Goal: Information Seeking & Learning: Learn about a topic

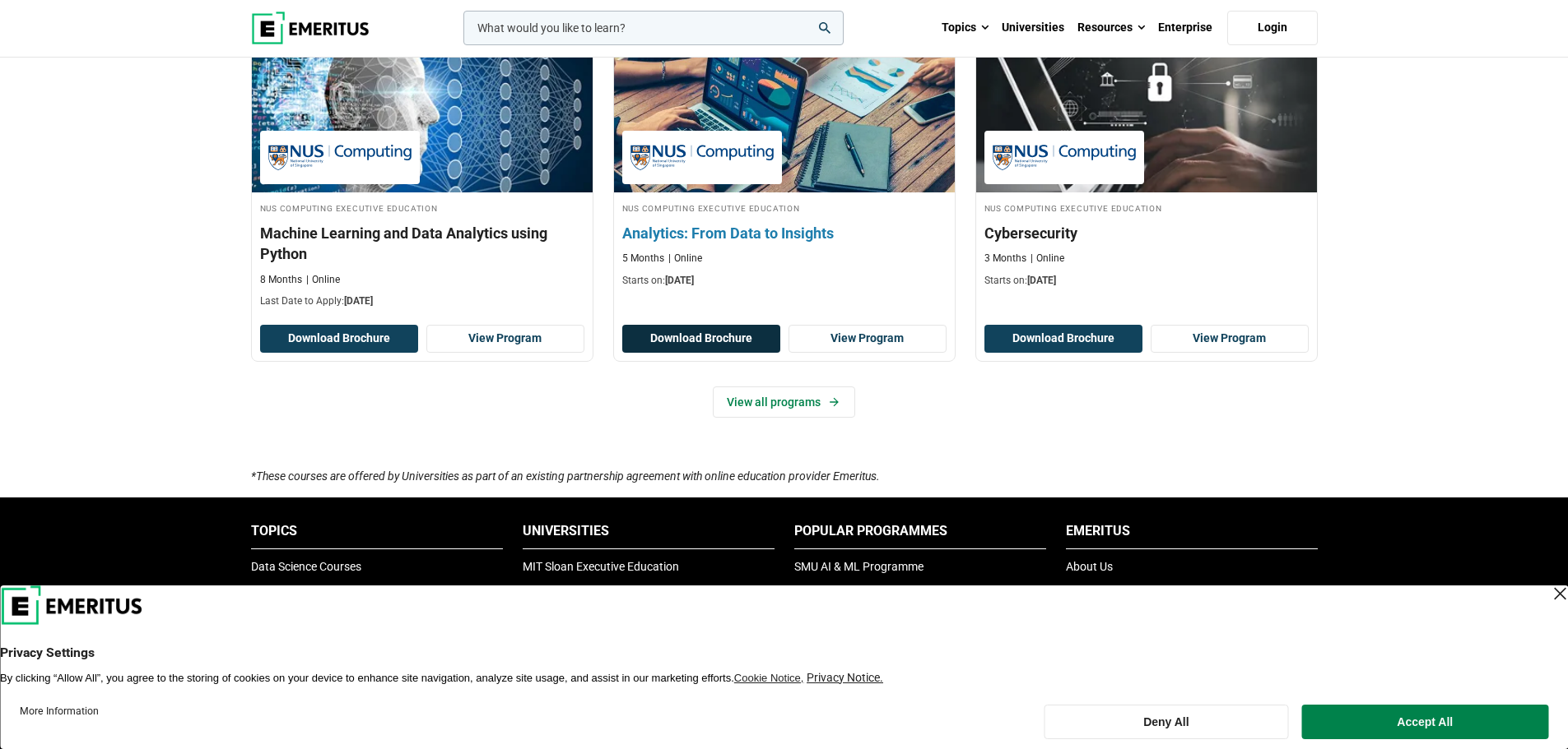
scroll to position [1152, 0]
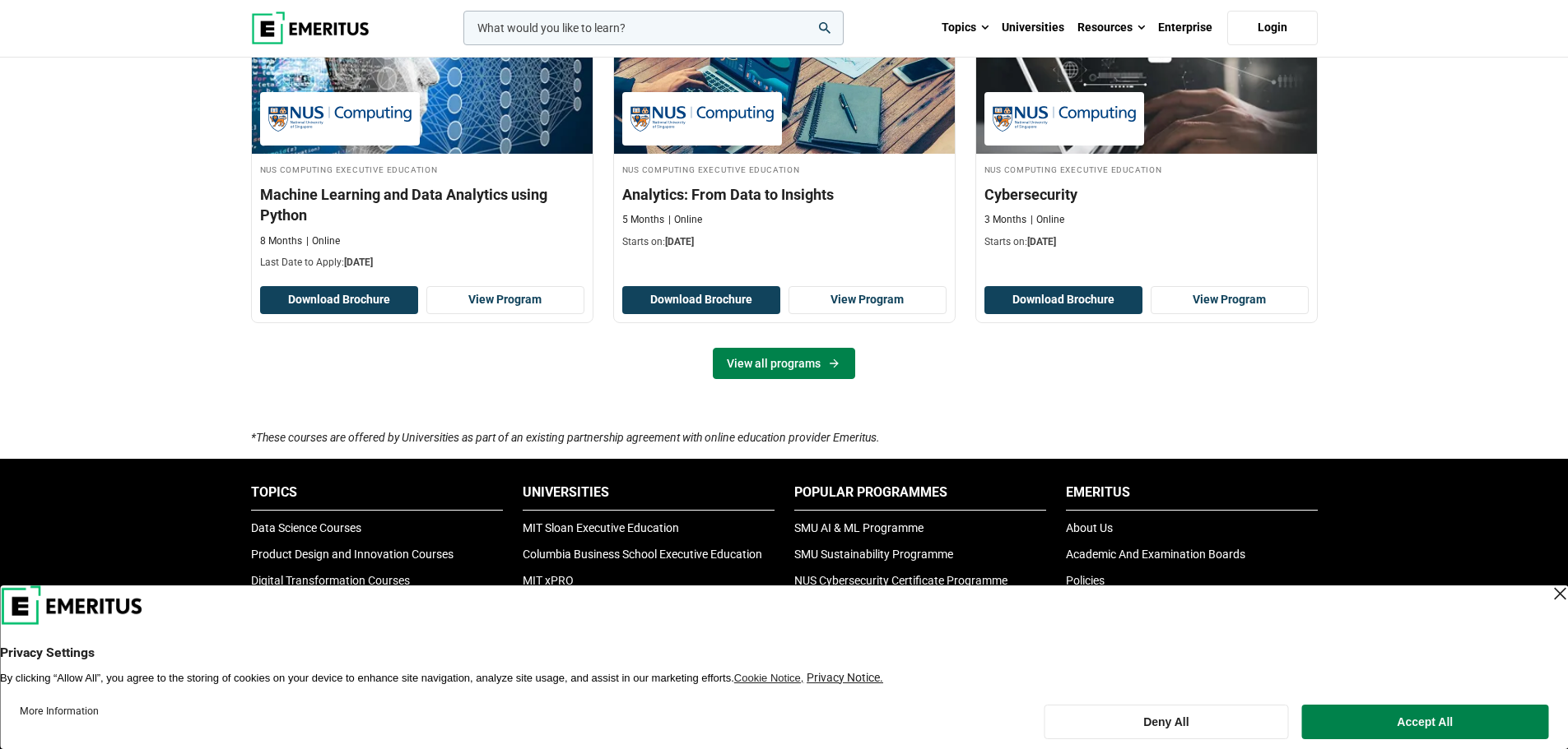
click at [810, 365] on link "View all programs" at bounding box center [784, 364] width 142 height 32
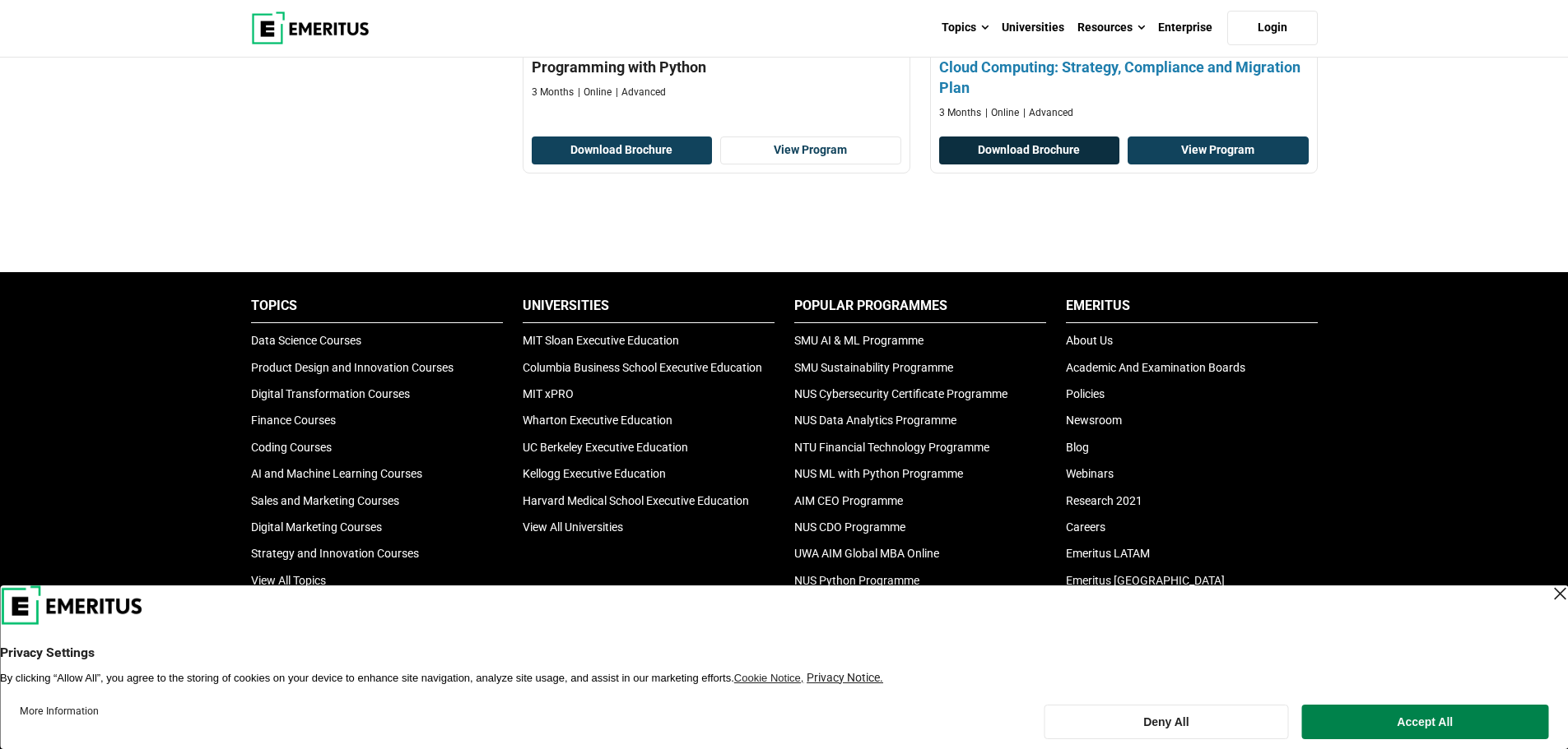
scroll to position [1316, 0]
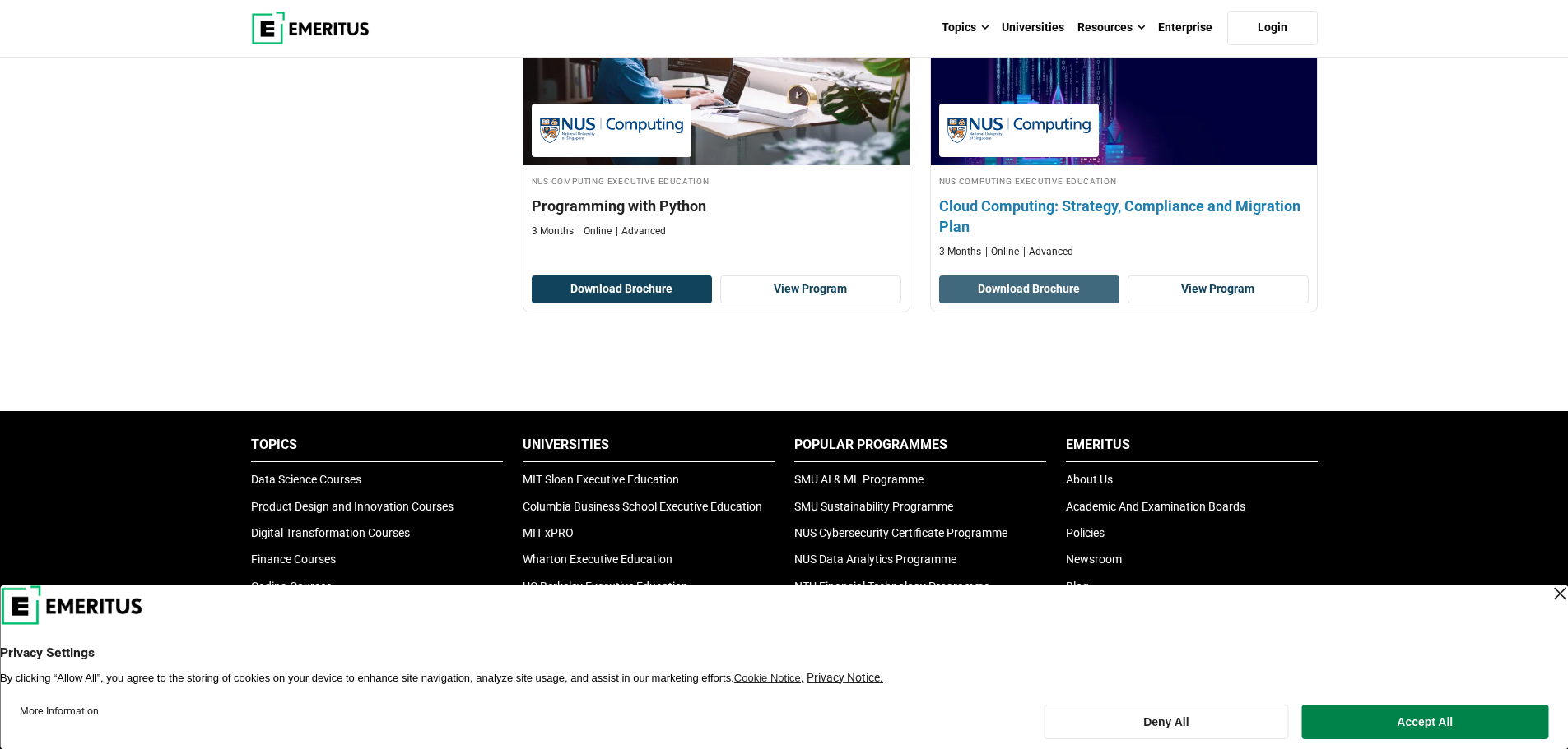
click at [1069, 288] on button "Download Brochure" at bounding box center [1030, 289] width 181 height 28
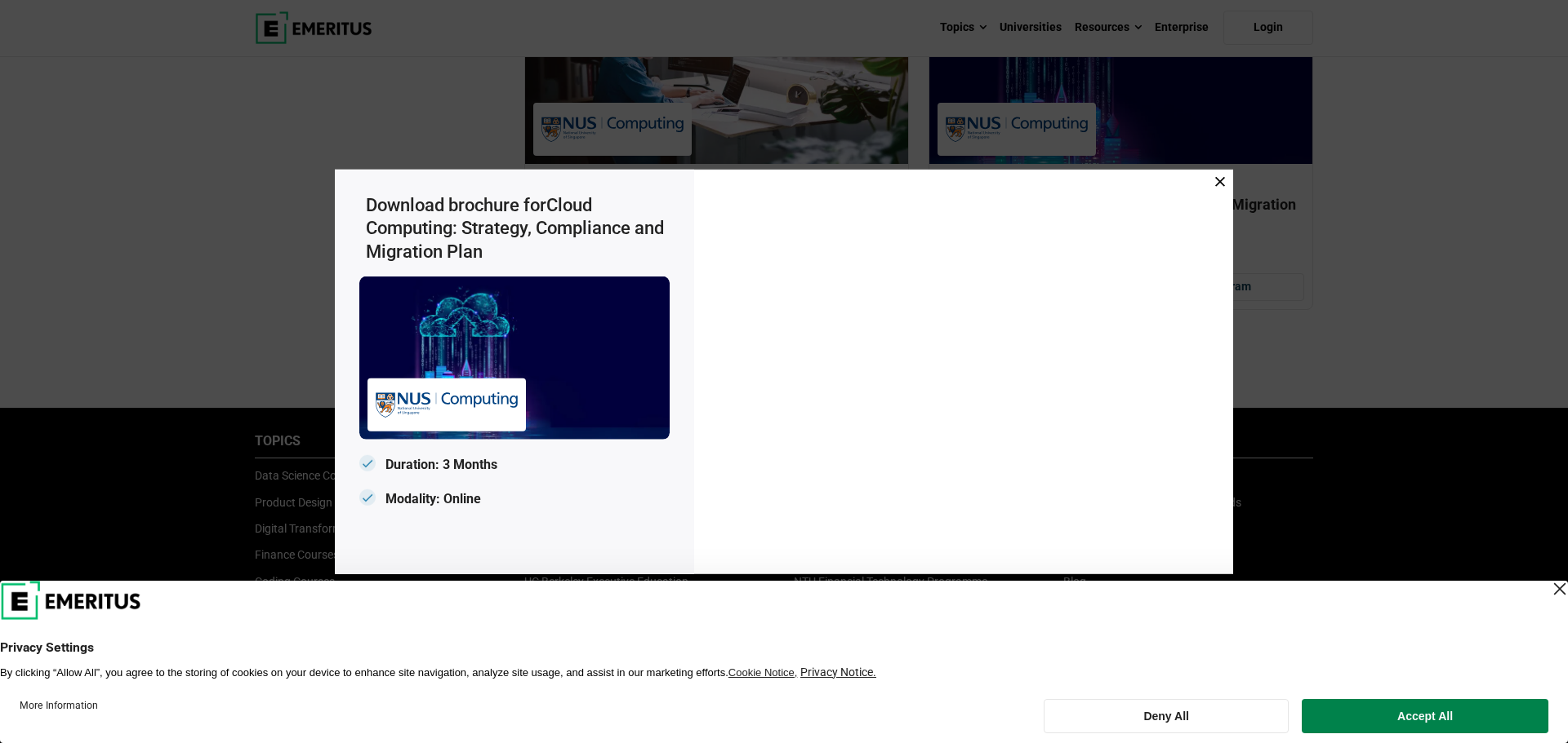
click at [1223, 183] on icon at bounding box center [1219, 181] width 10 height 10
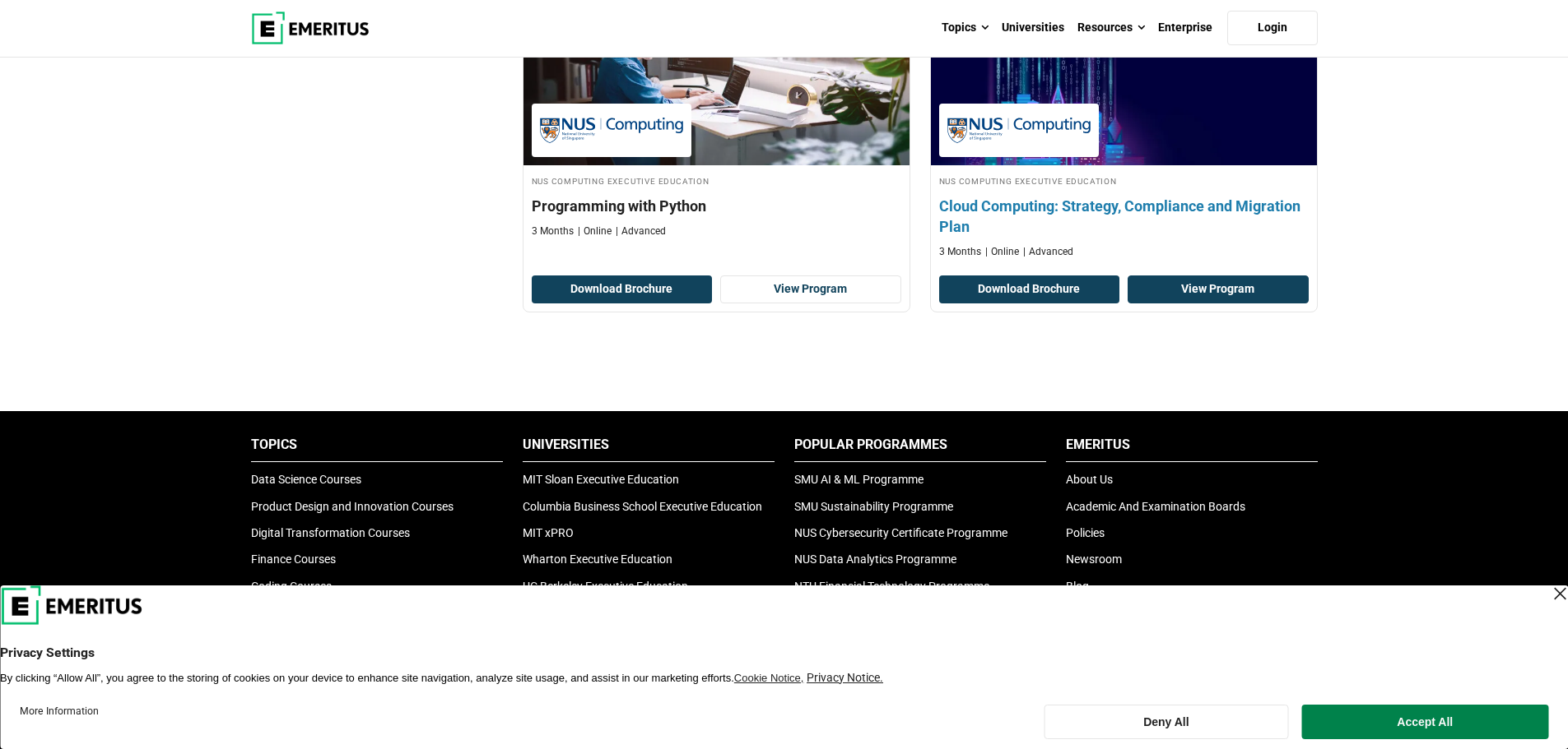
click at [1218, 287] on link "View Program" at bounding box center [1218, 289] width 181 height 28
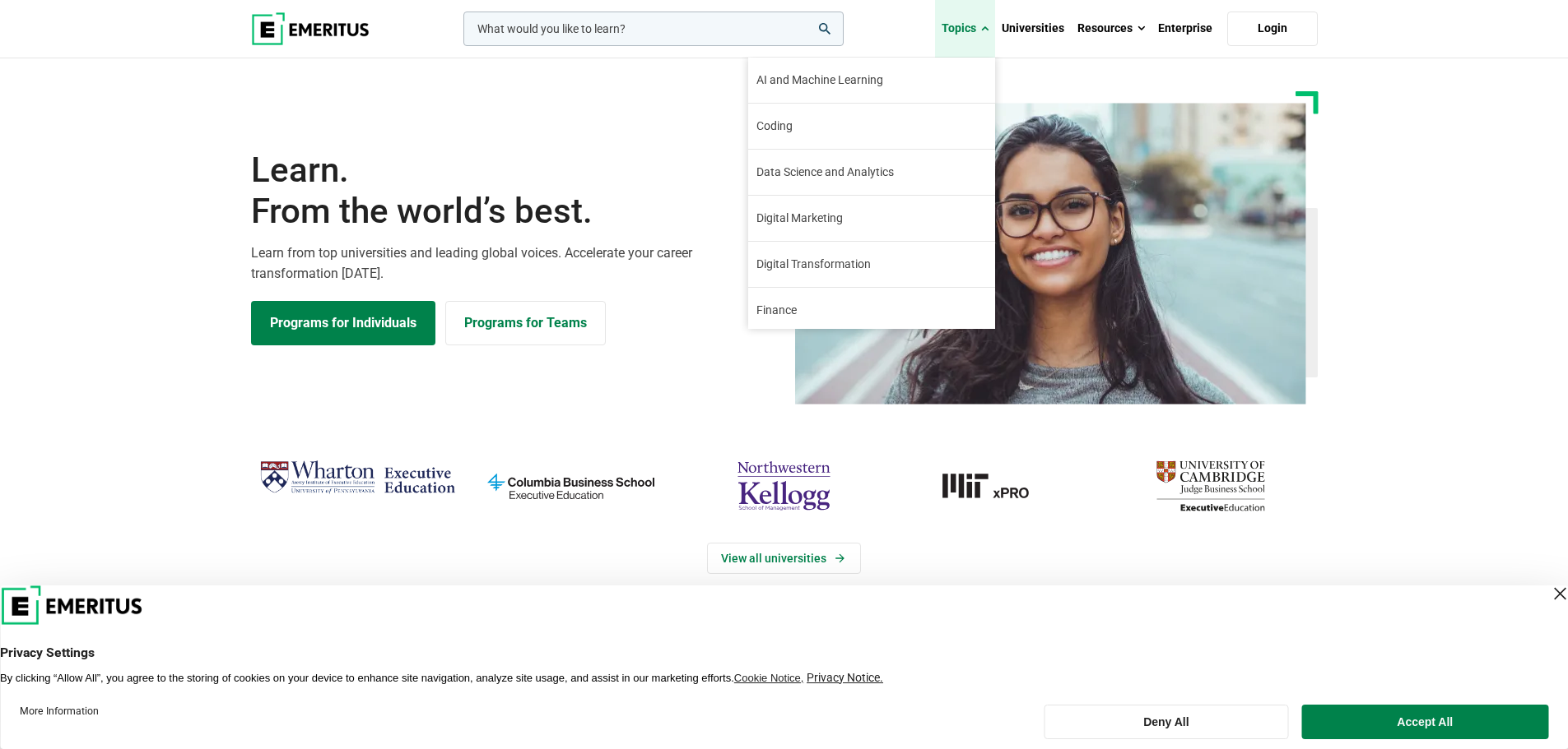
click at [977, 28] on link "Topics" at bounding box center [965, 29] width 60 height 58
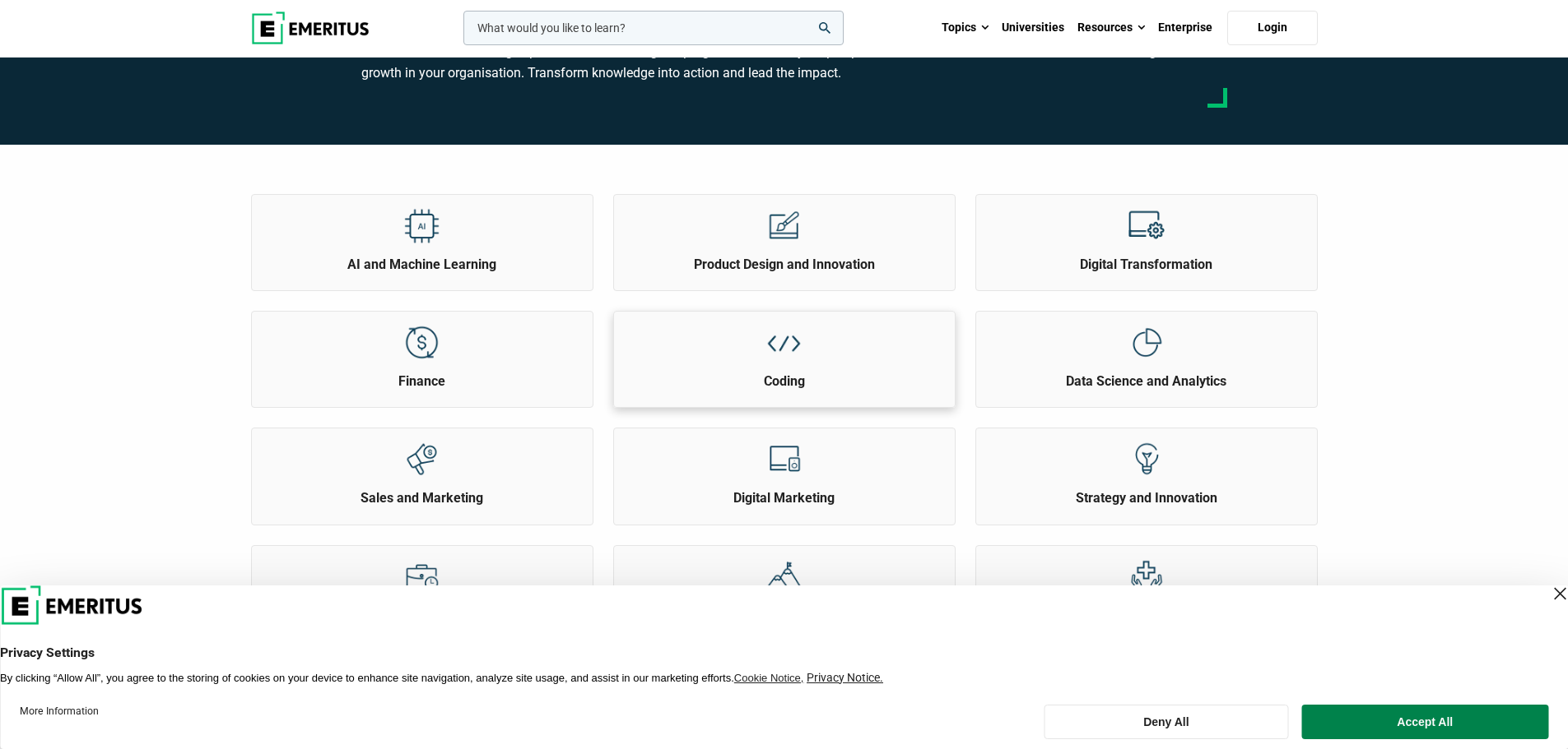
scroll to position [83, 0]
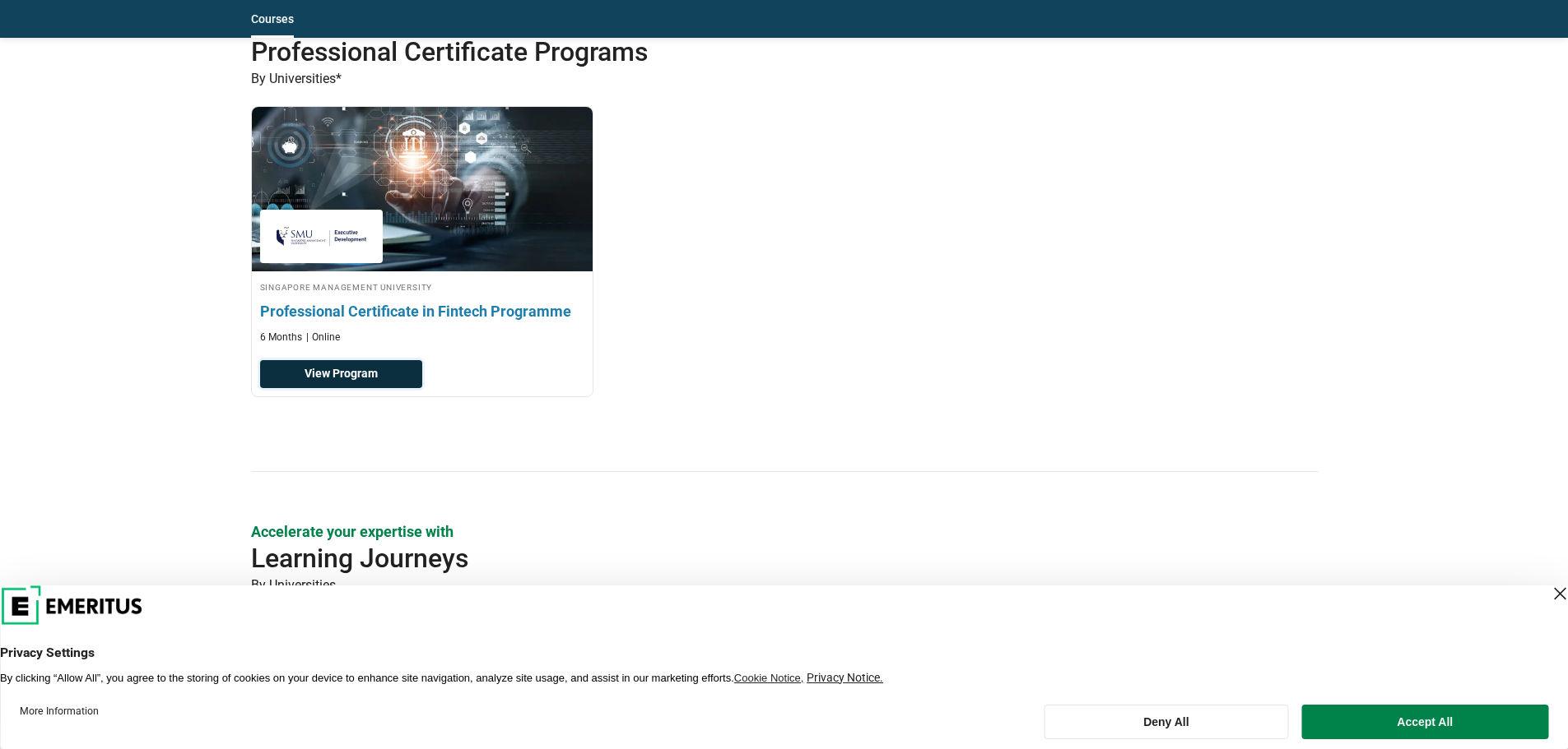
scroll to position [2056, 0]
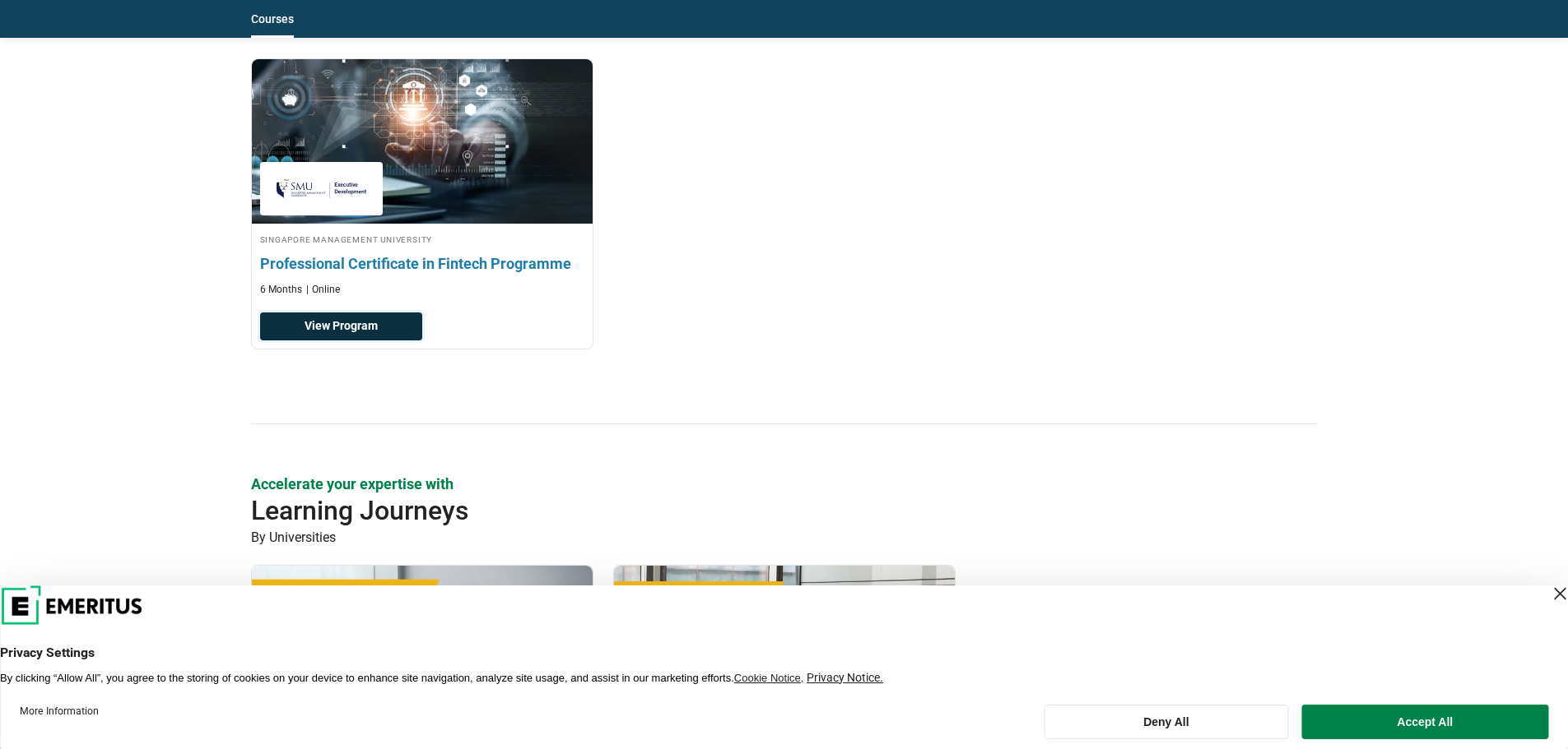
click at [356, 326] on link "View Program" at bounding box center [341, 327] width 162 height 28
drag, startPoint x: 254, startPoint y: 260, endPoint x: 567, endPoint y: 263, distance: 313.0
click at [565, 263] on div "Singapore Management University Professional Certificate in Fintech Programme 6…" at bounding box center [421, 265] width 340 height 65
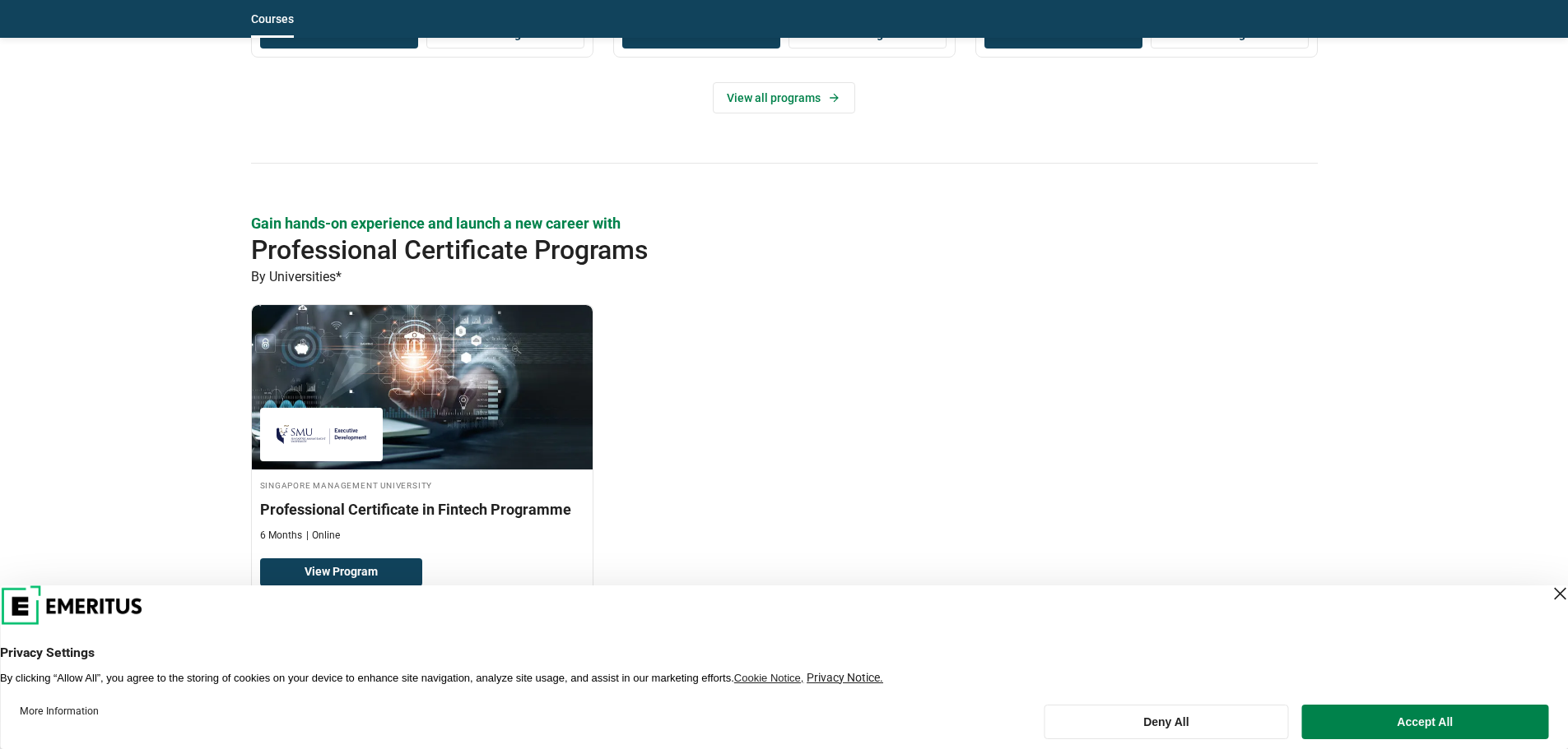
scroll to position [1810, 0]
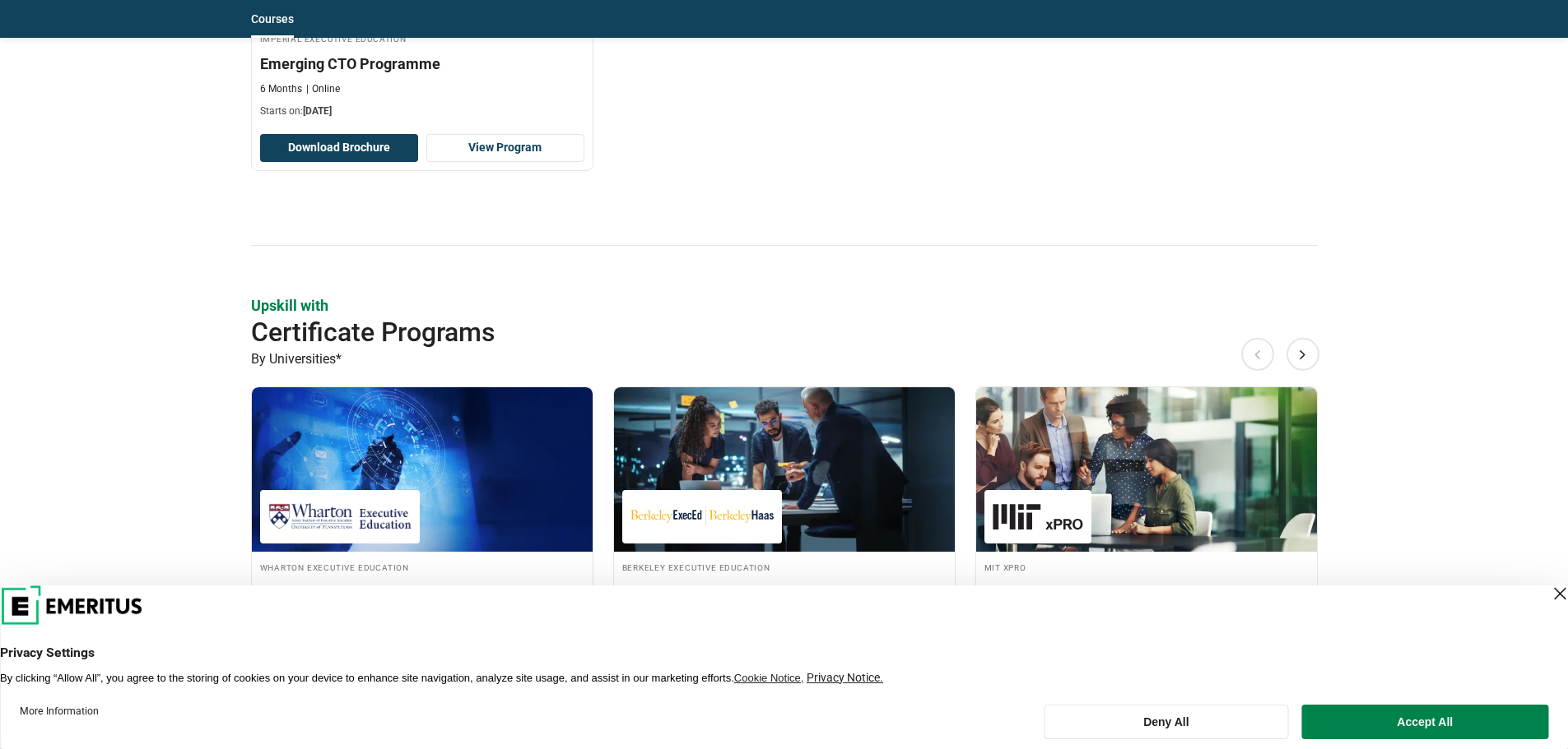
scroll to position [1399, 0]
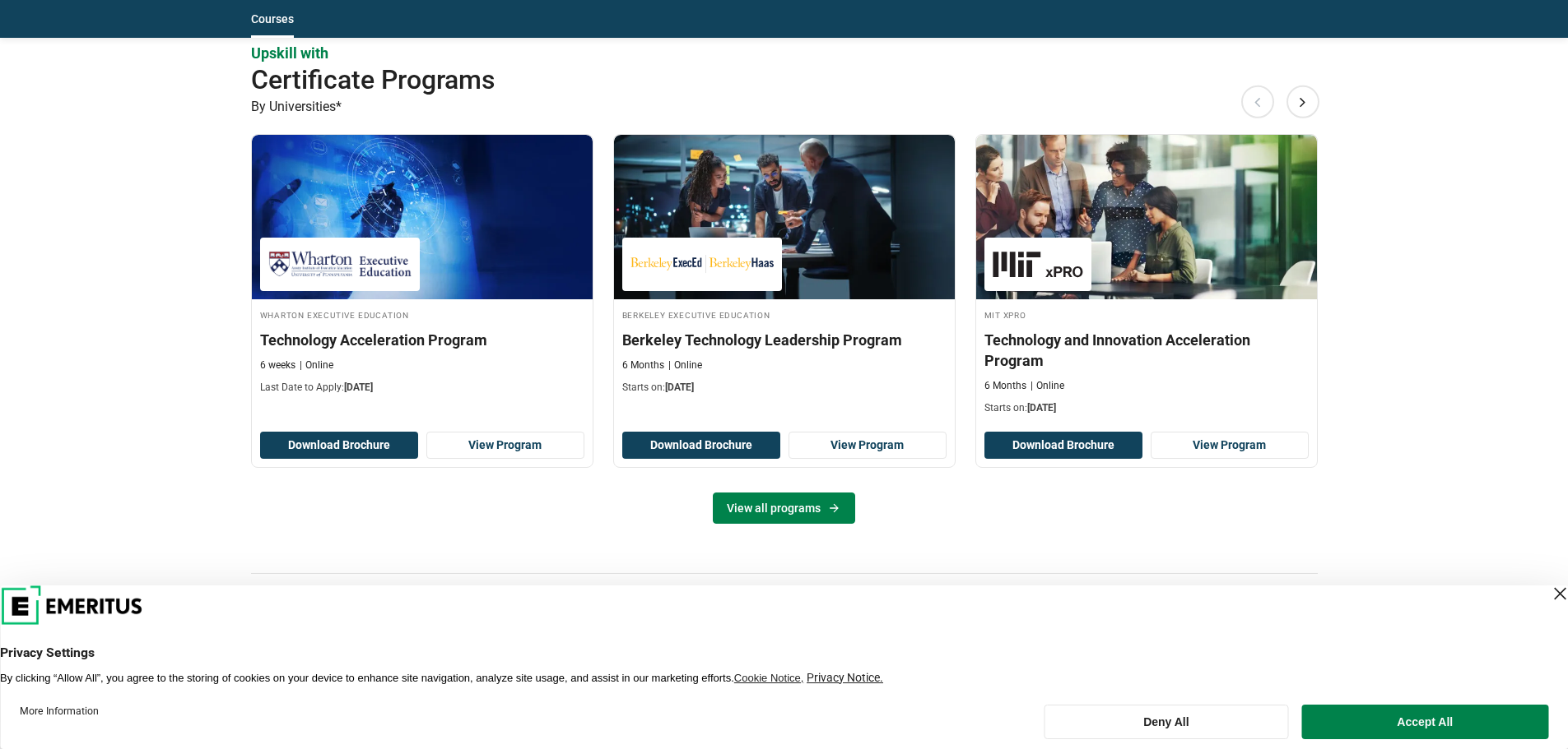
click at [763, 493] on link "View all programs" at bounding box center [784, 509] width 142 height 32
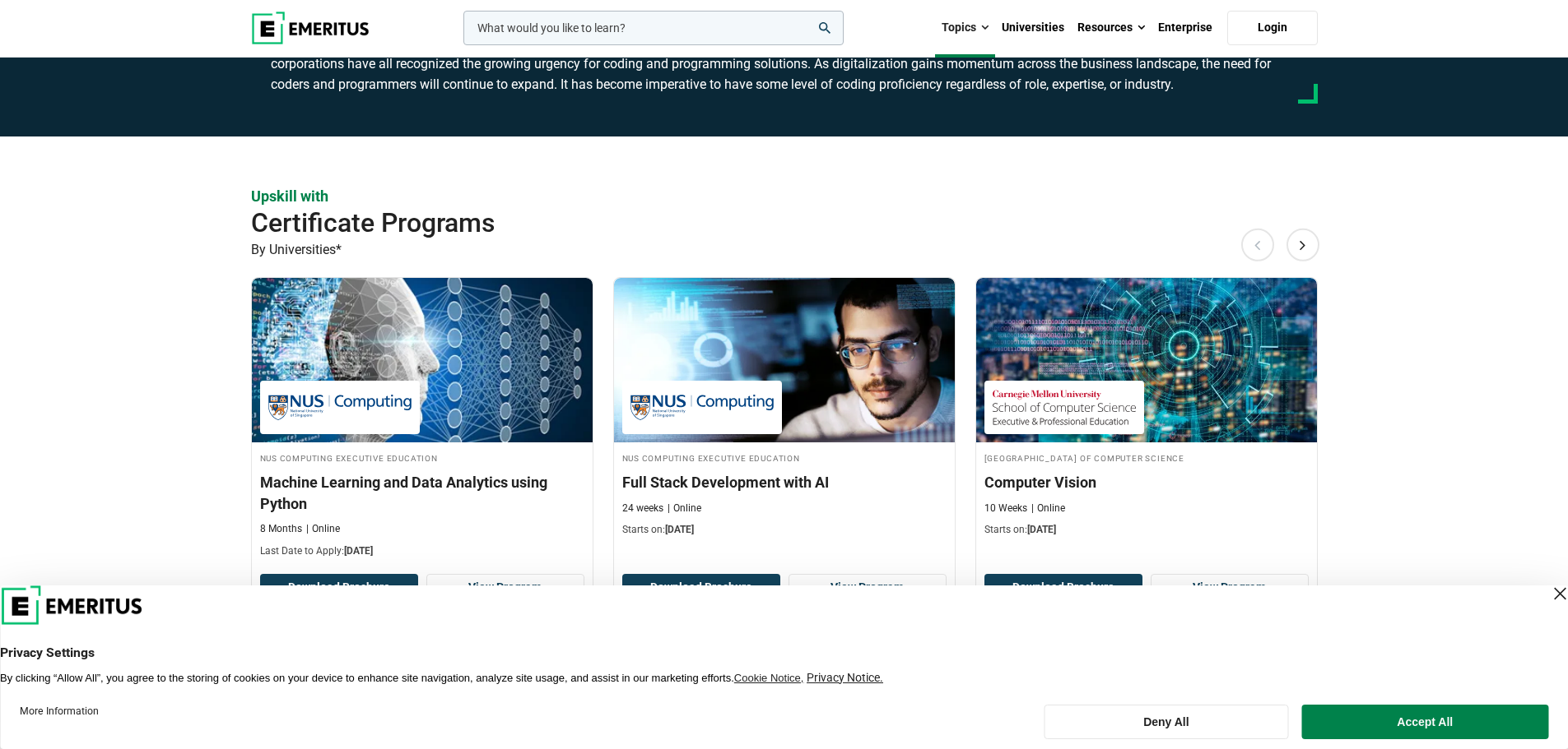
scroll to position [493, 0]
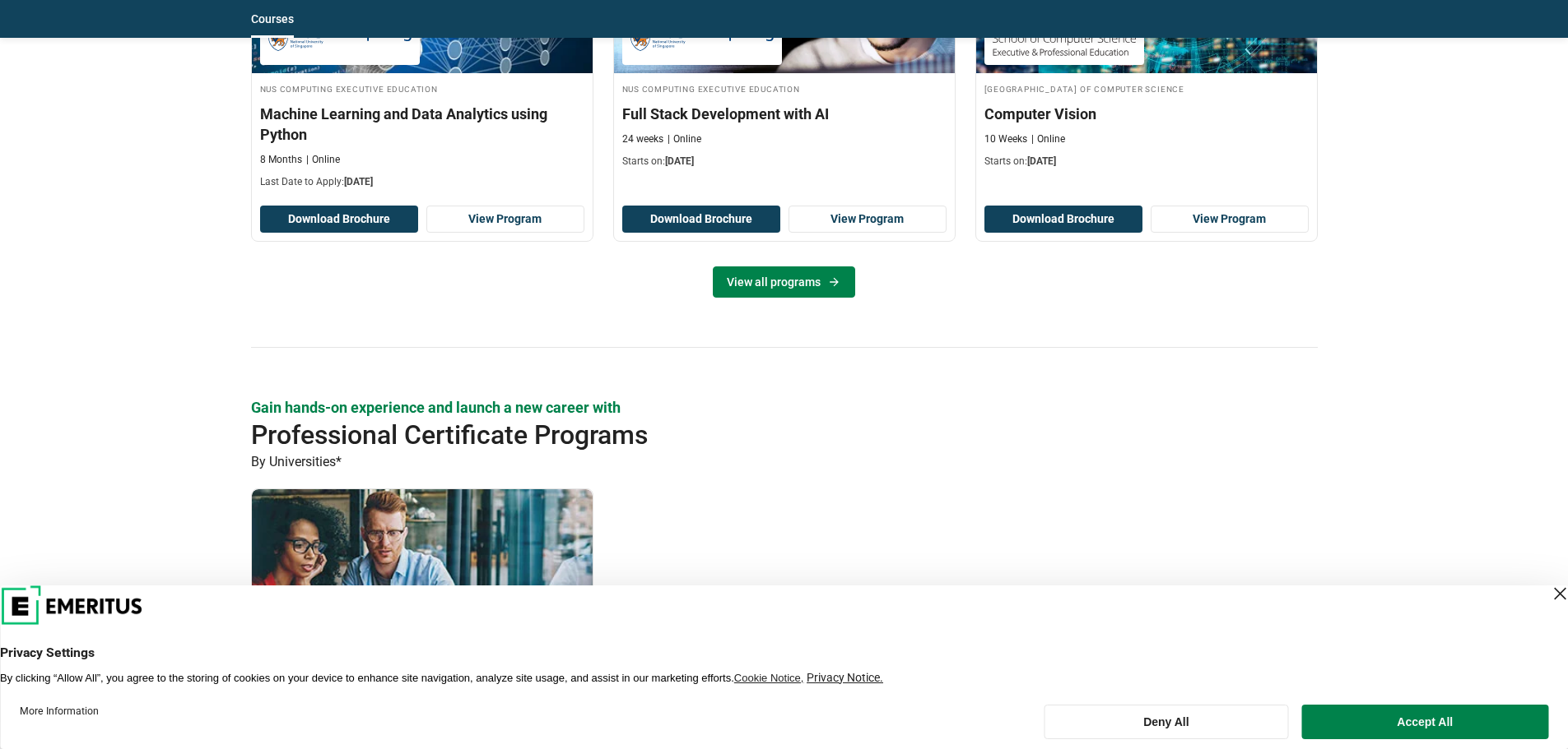
click at [811, 286] on link "View all programs" at bounding box center [784, 282] width 142 height 32
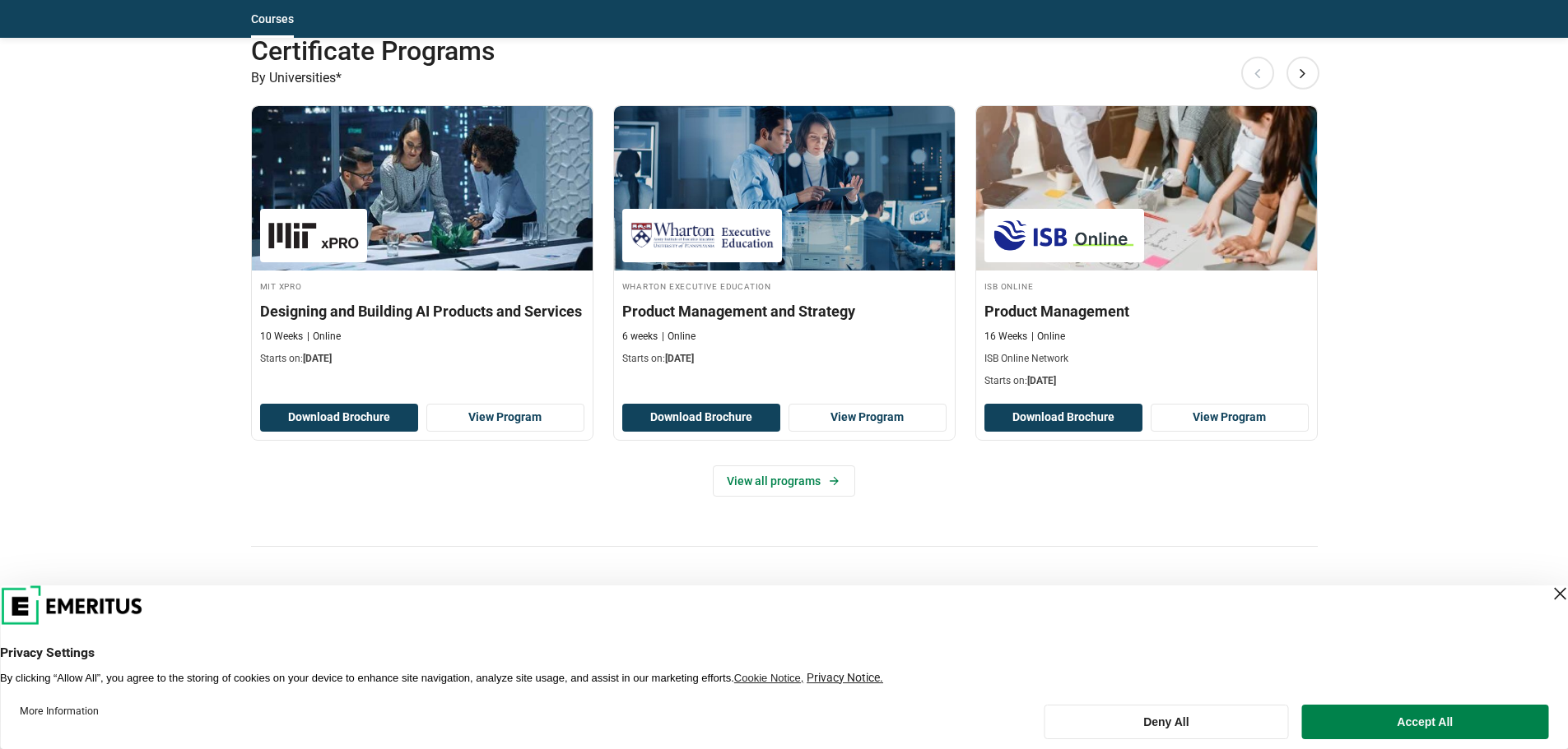
scroll to position [1892, 0]
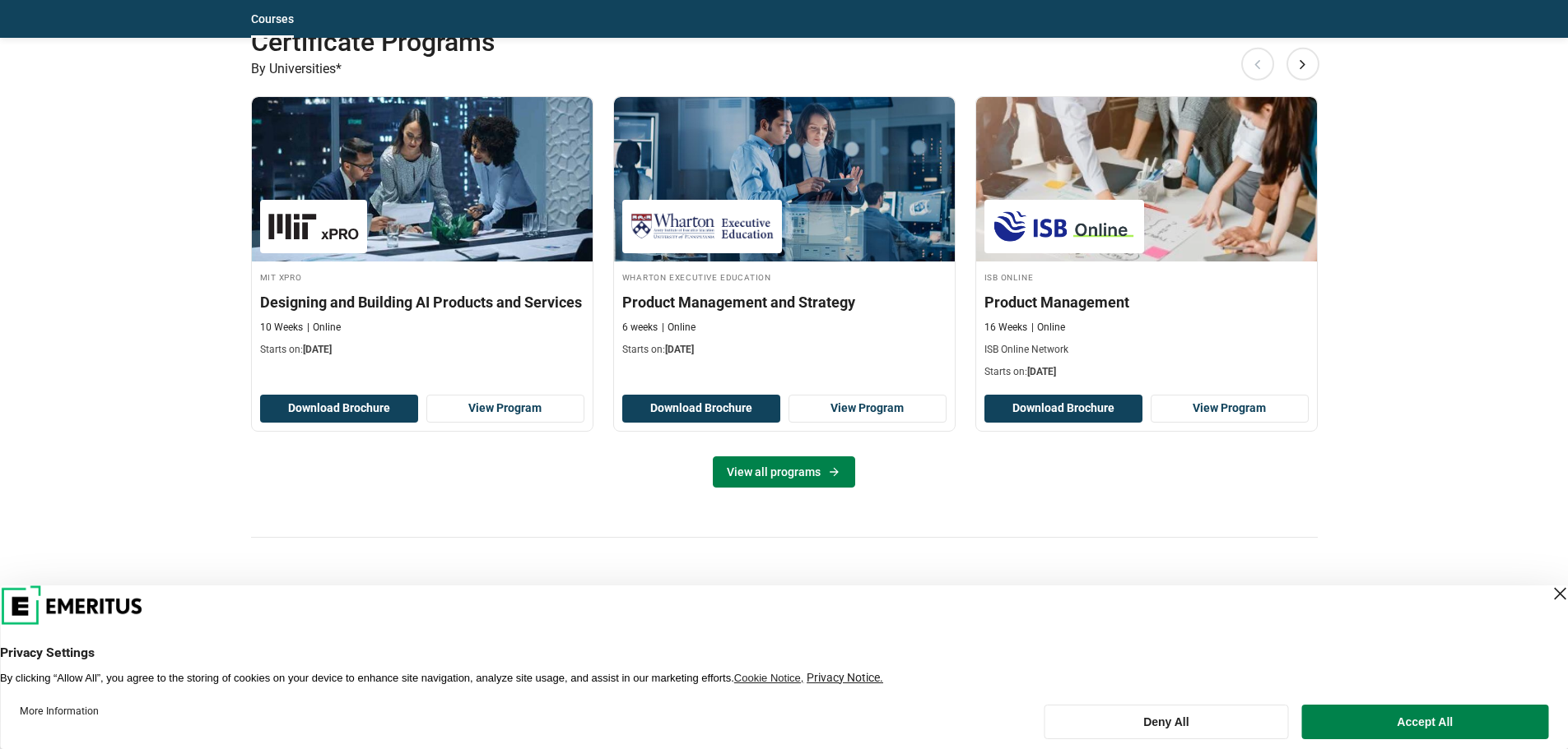
click at [784, 476] on link "View all programs" at bounding box center [784, 472] width 142 height 32
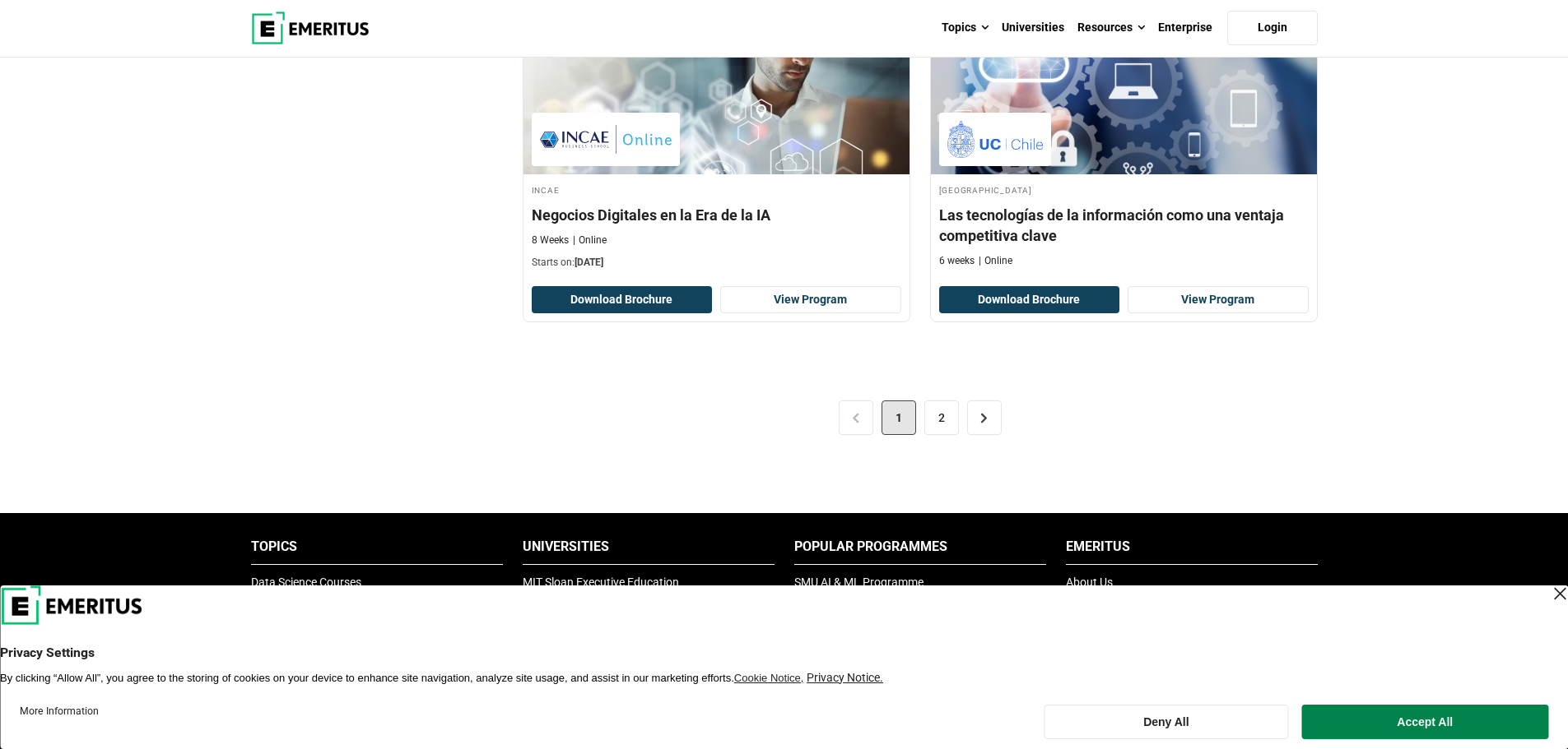
scroll to position [3373, 0]
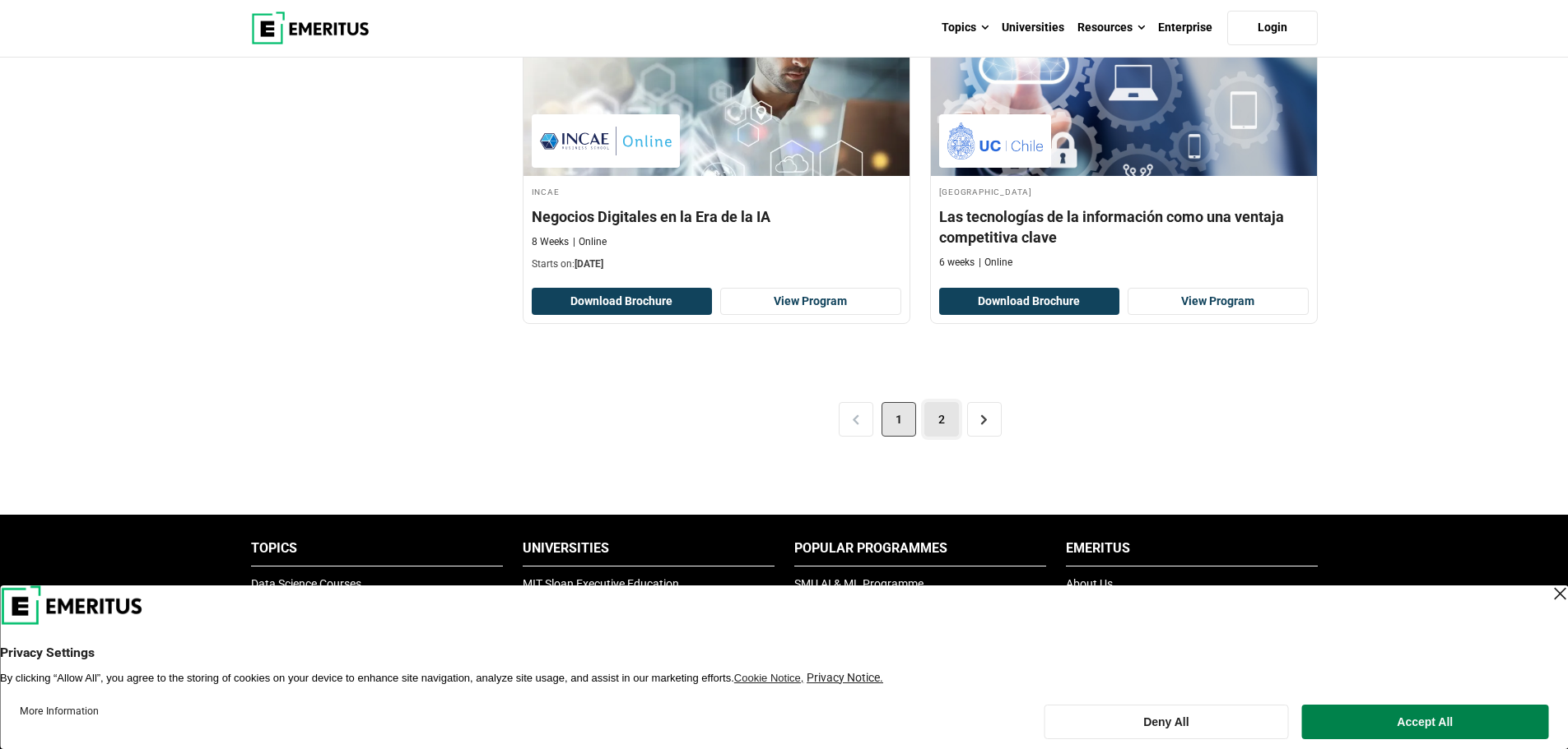
click at [936, 414] on link "2" at bounding box center [941, 419] width 34 height 34
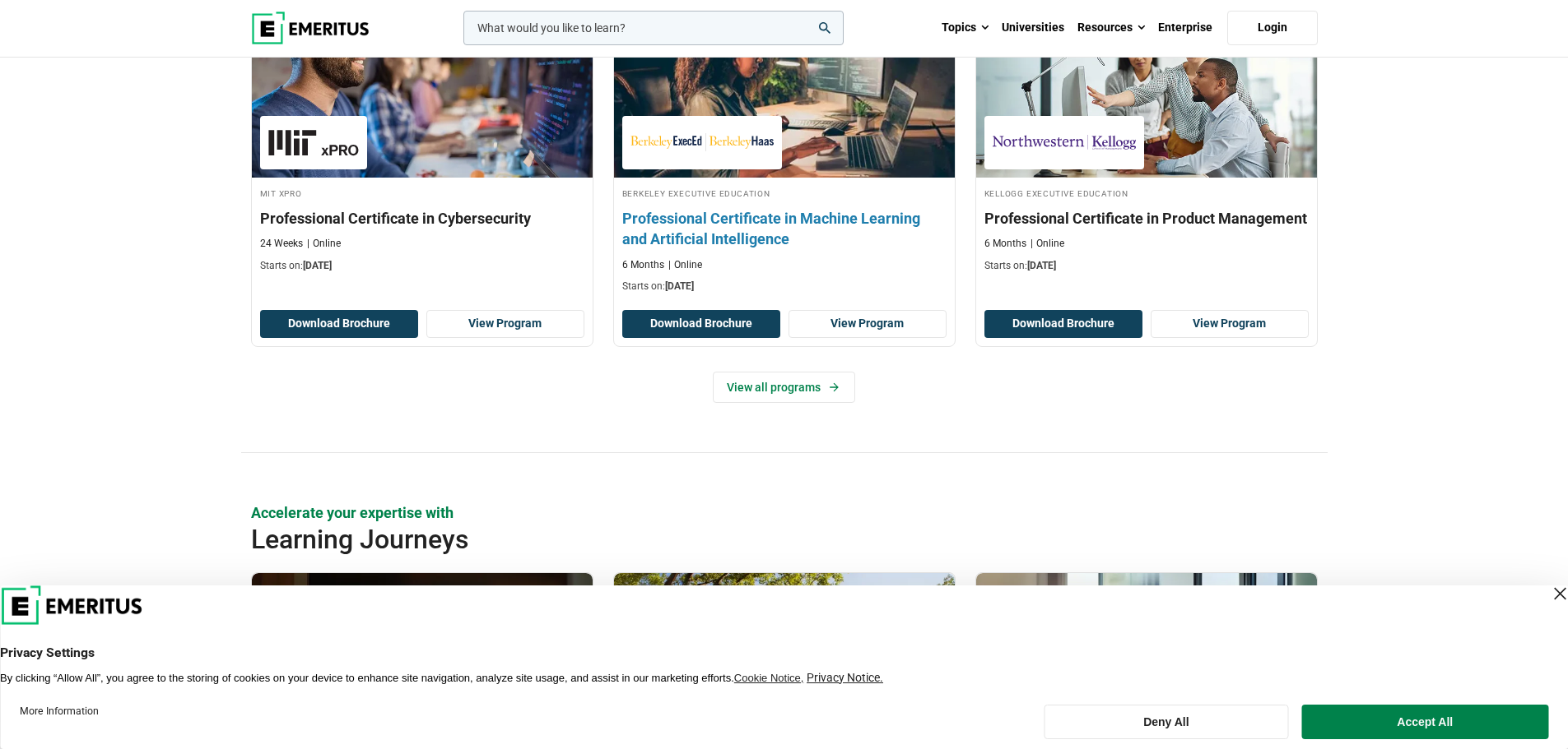
scroll to position [2386, 0]
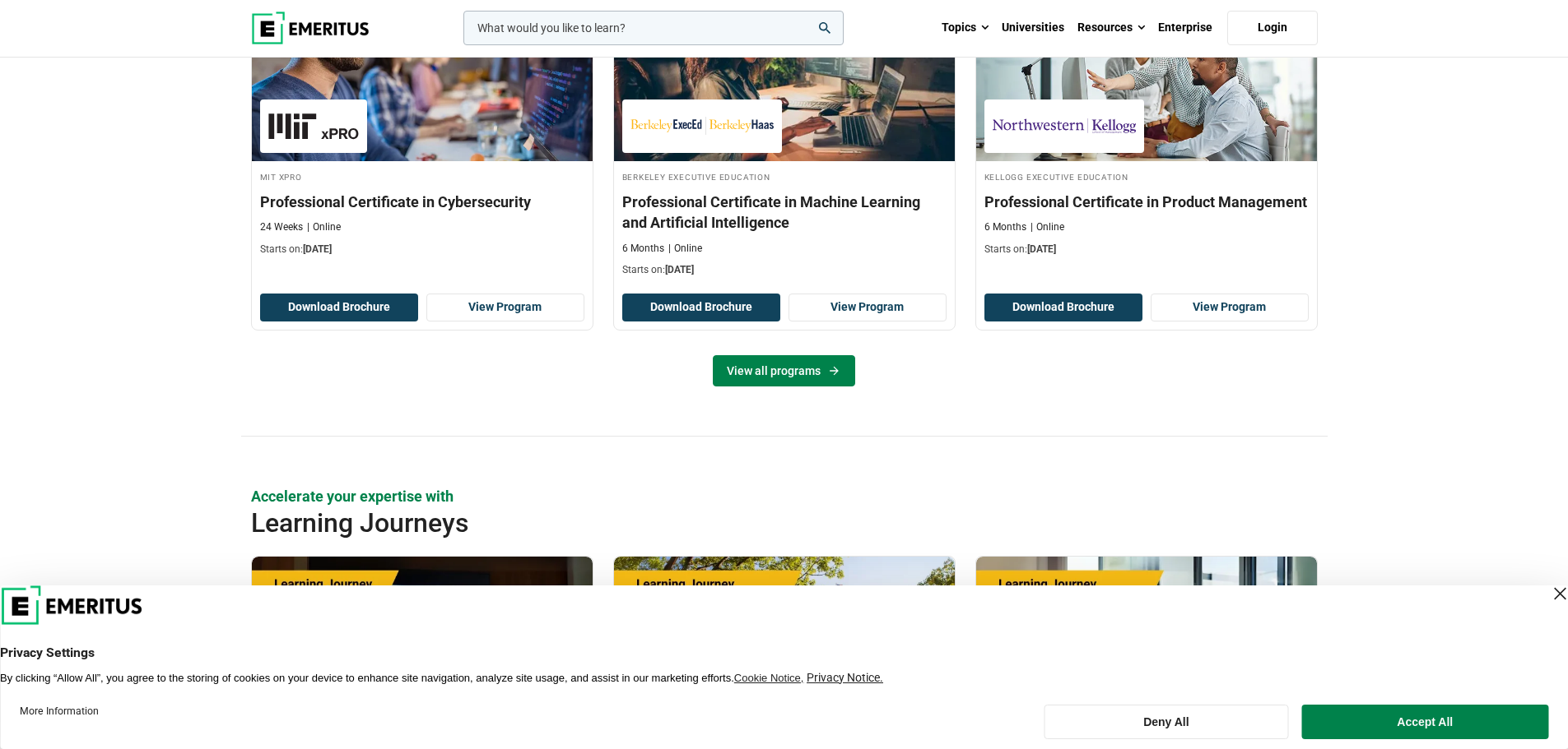
click at [776, 367] on link "View all programs" at bounding box center [784, 371] width 142 height 32
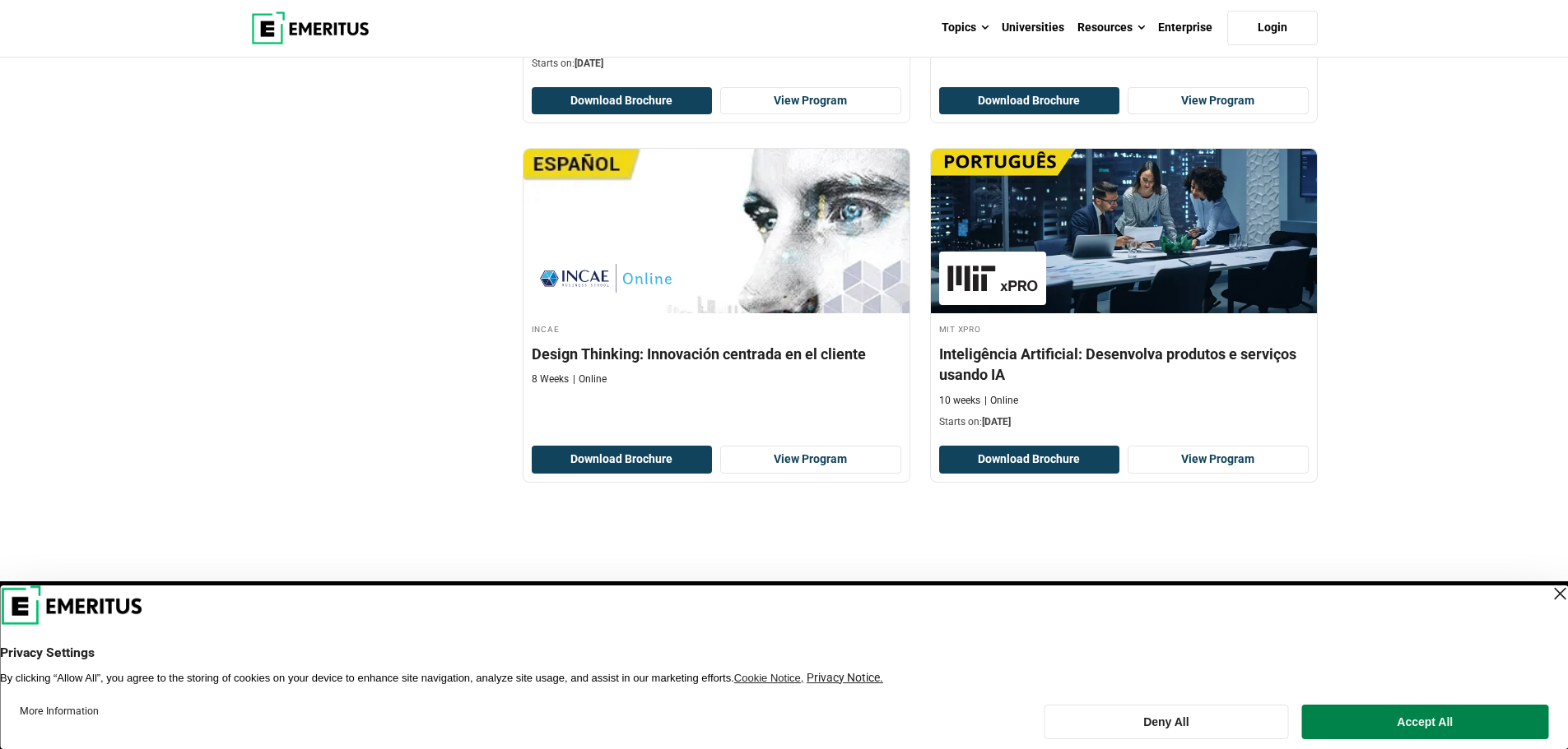
scroll to position [2056, 0]
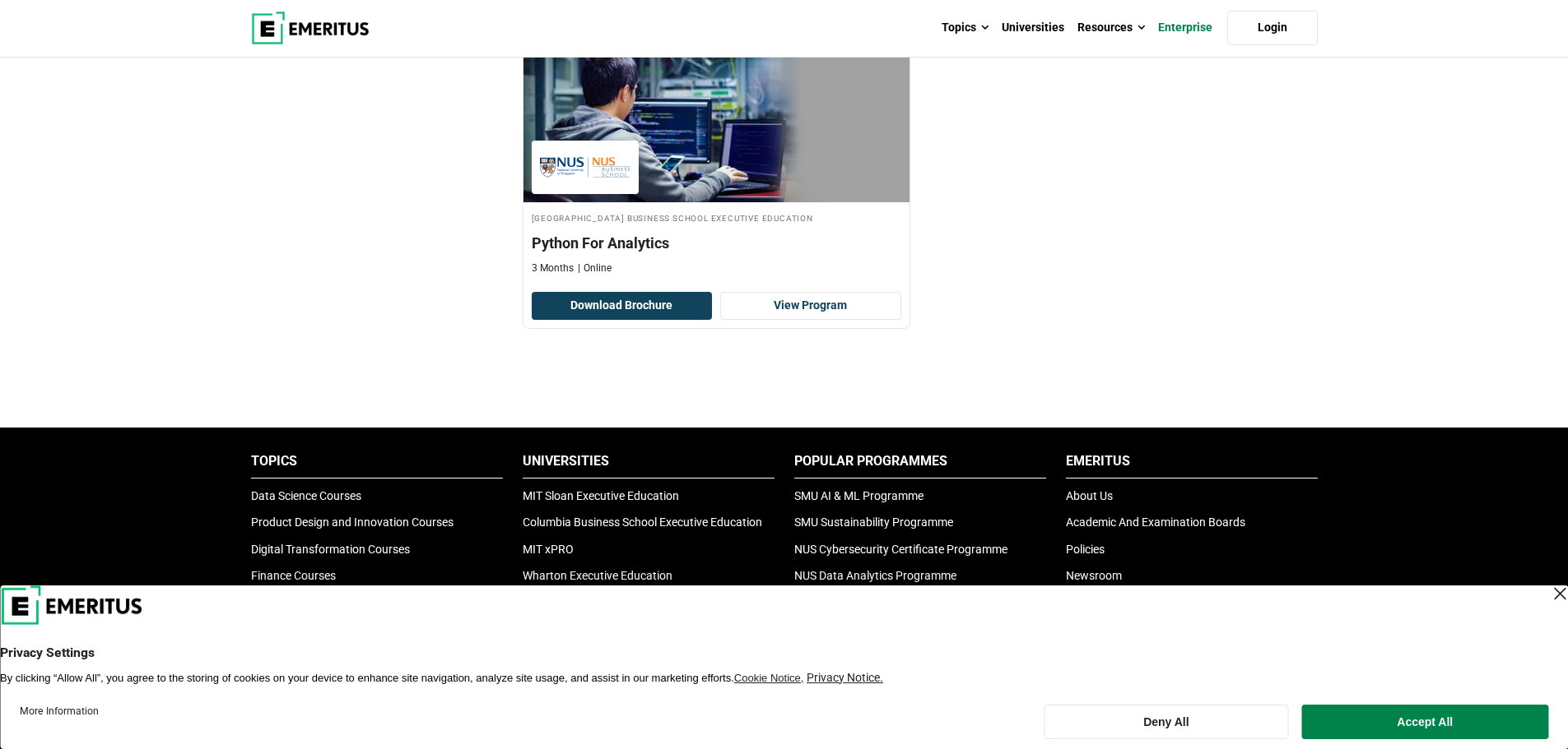
scroll to position [1069, 0]
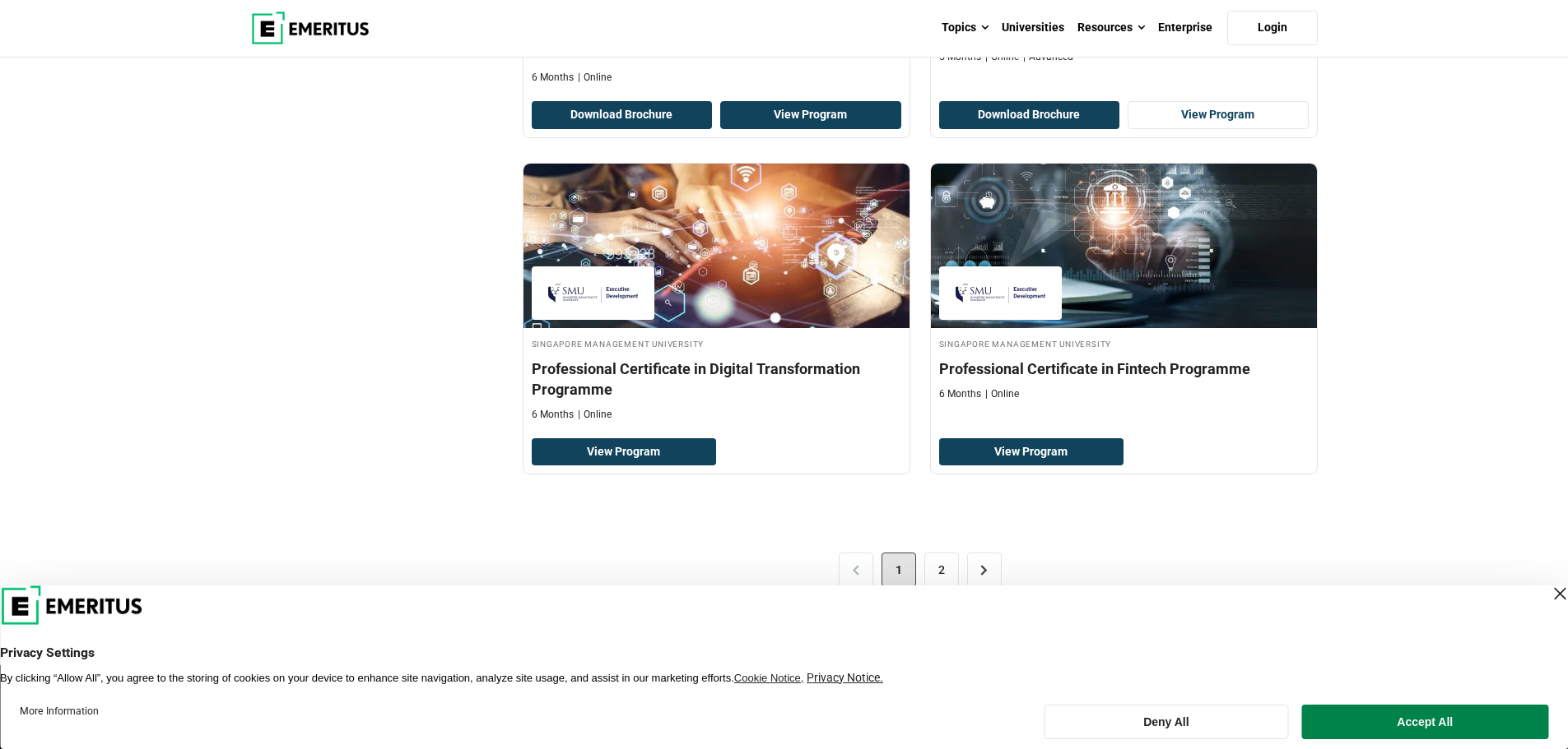
scroll to position [3373, 0]
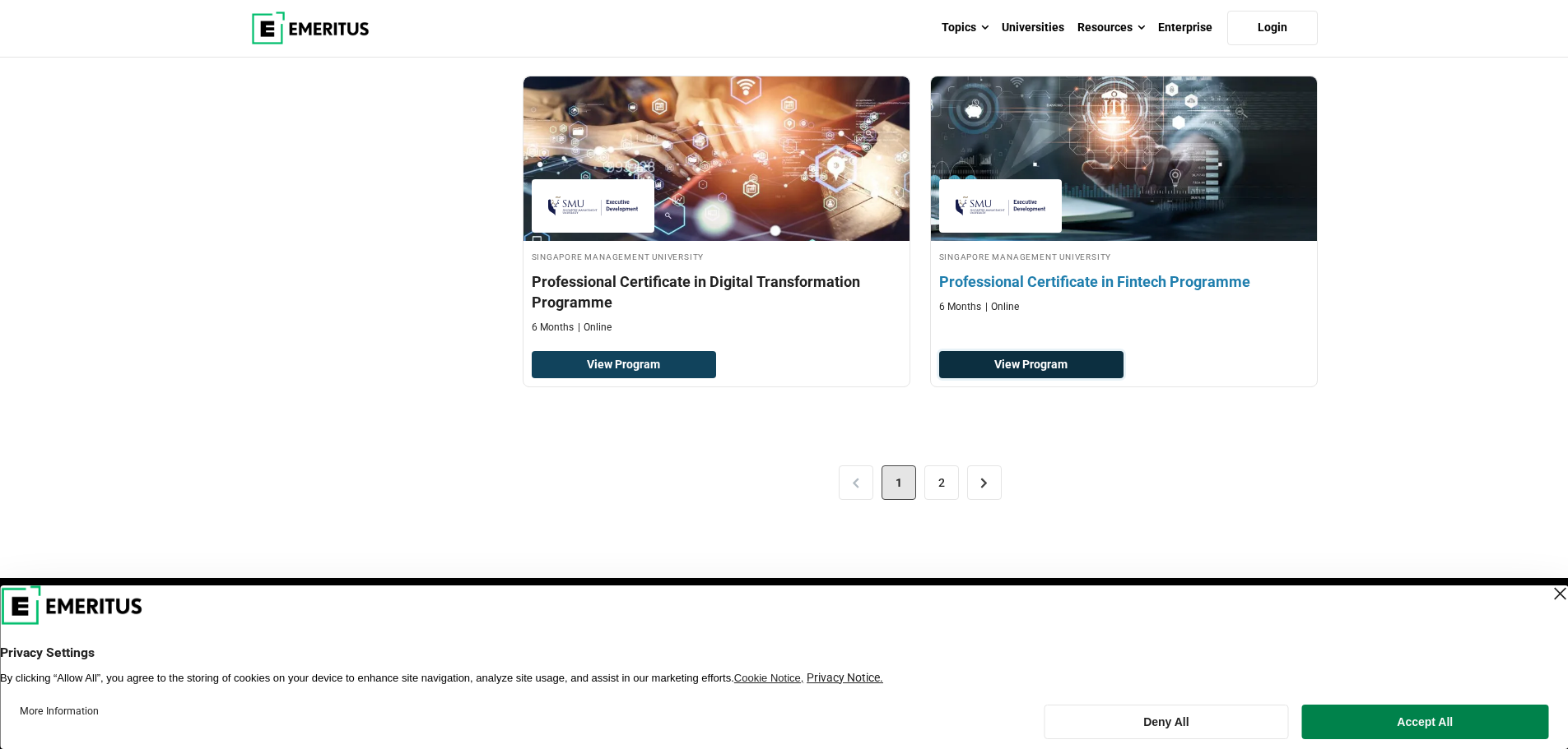
click at [1061, 367] on link "View Program" at bounding box center [1032, 366] width 186 height 28
